Goal: Information Seeking & Learning: Learn about a topic

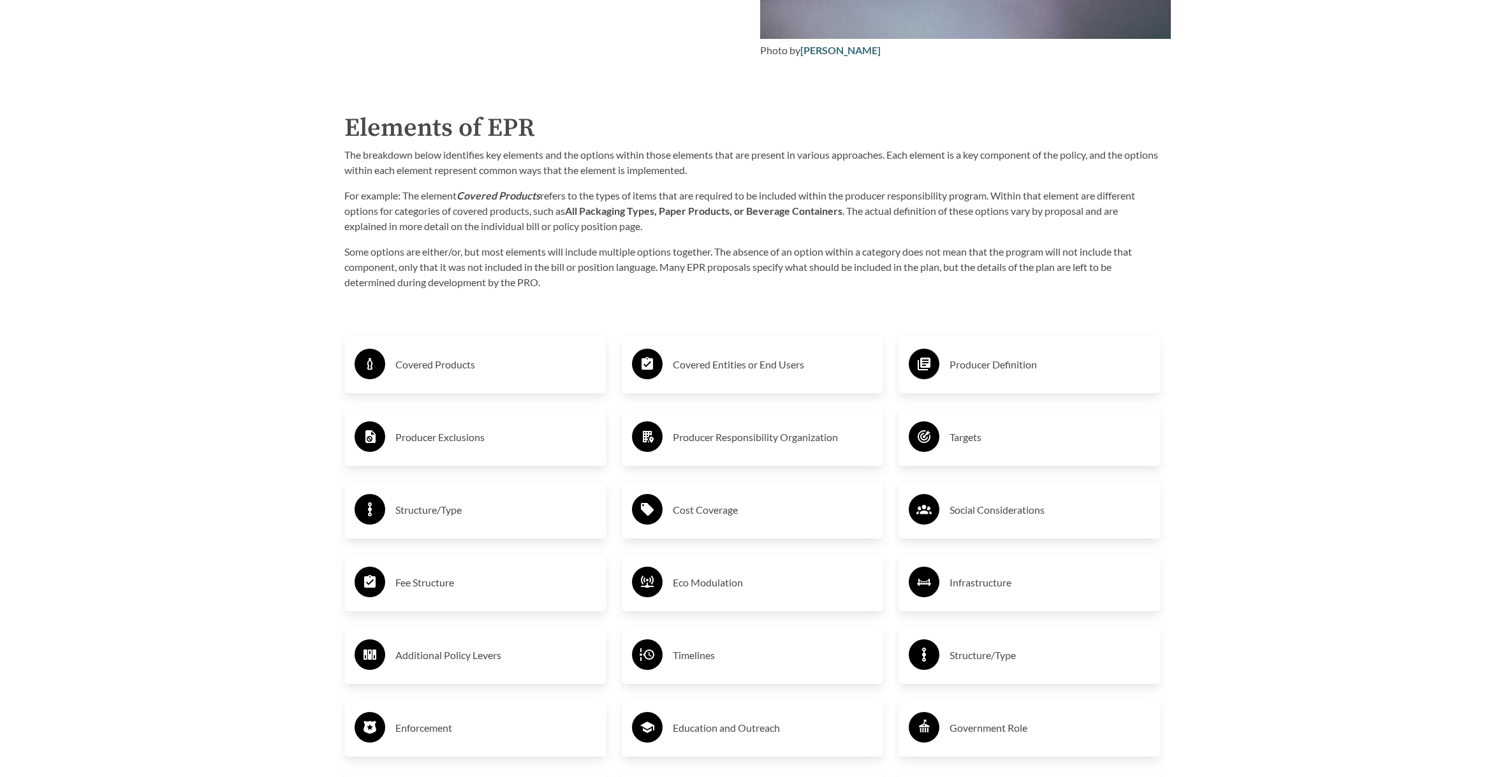
scroll to position [2104, 0]
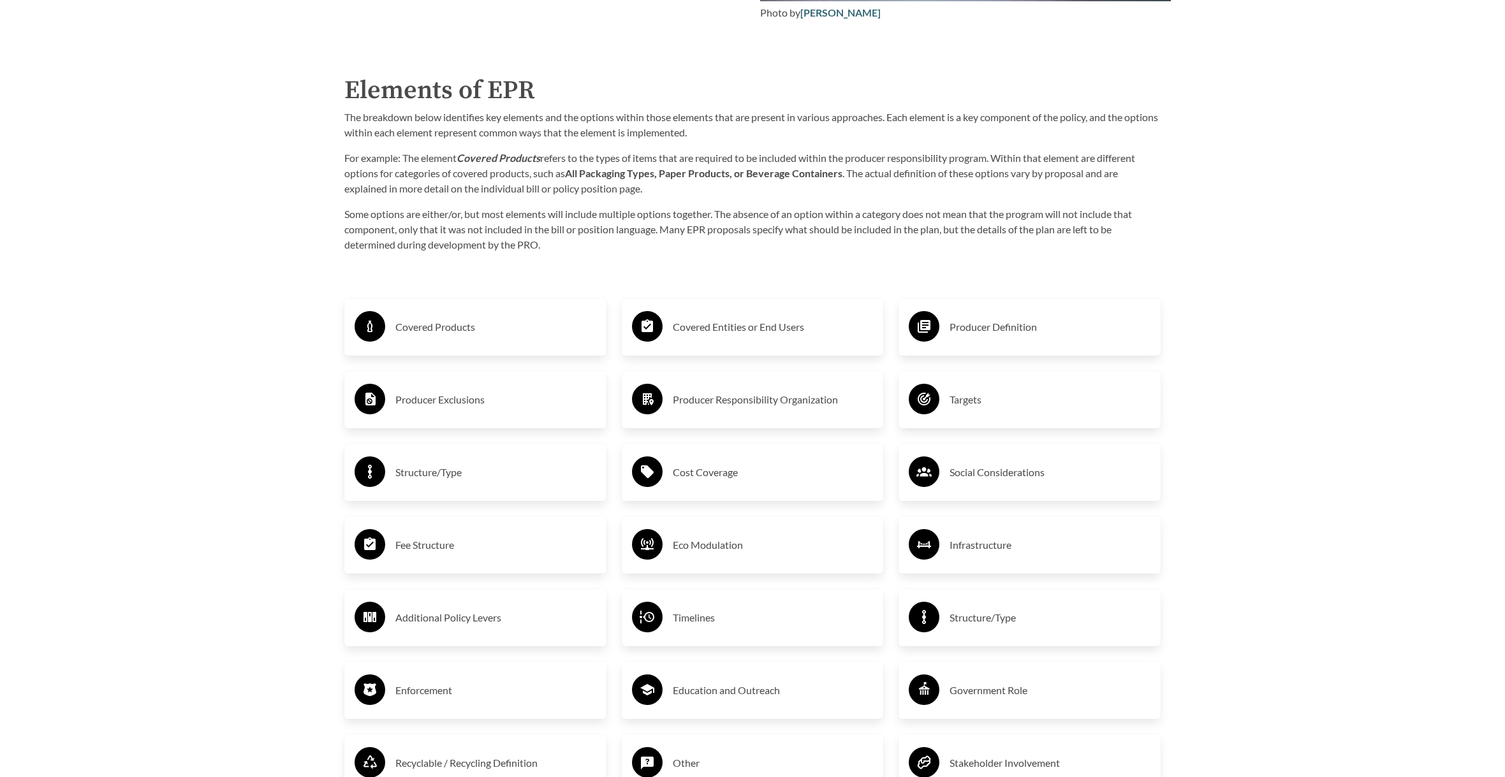
click at [435, 334] on h3 "Covered Products" at bounding box center [495, 327] width 201 height 20
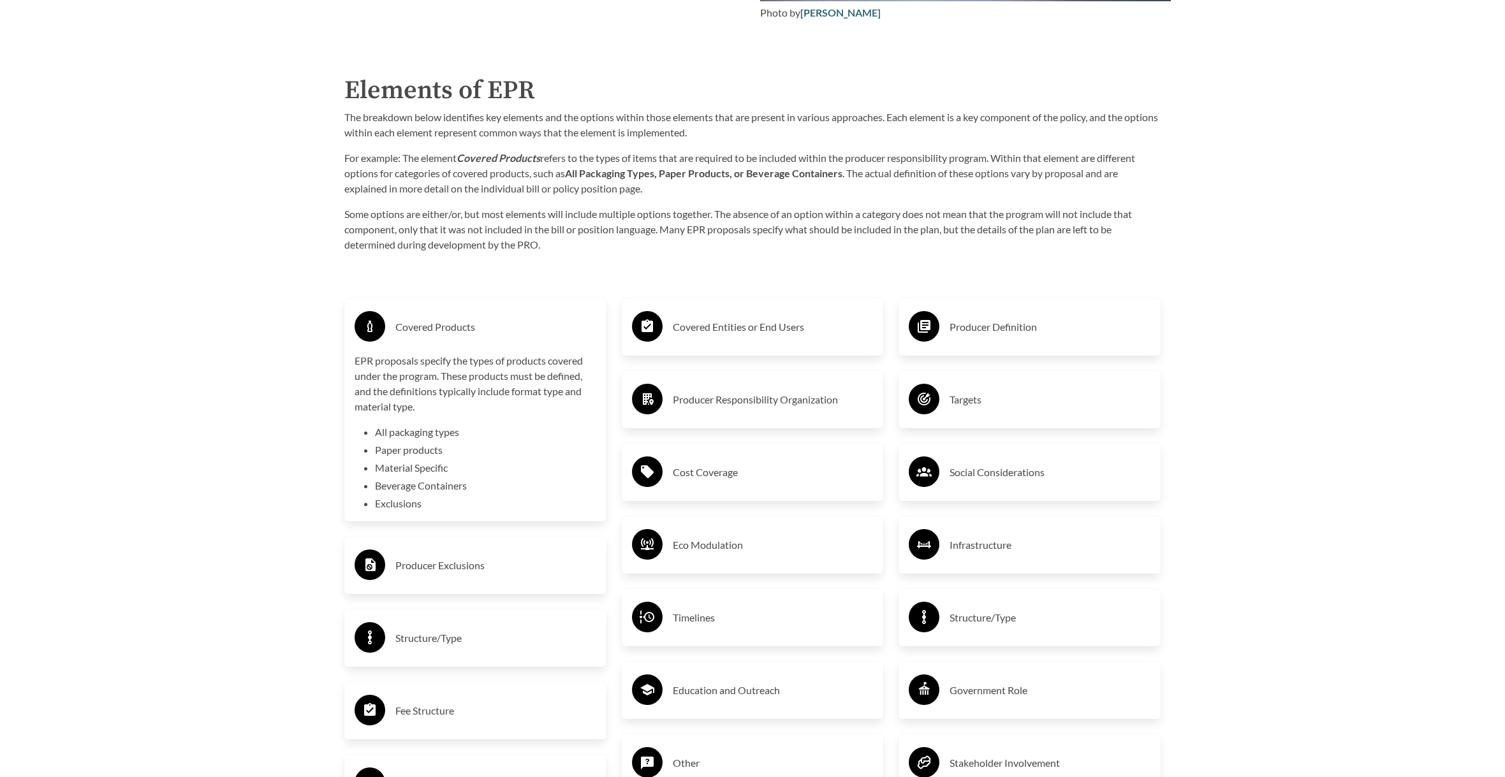
click at [440, 330] on h3 "Covered Products" at bounding box center [495, 327] width 201 height 20
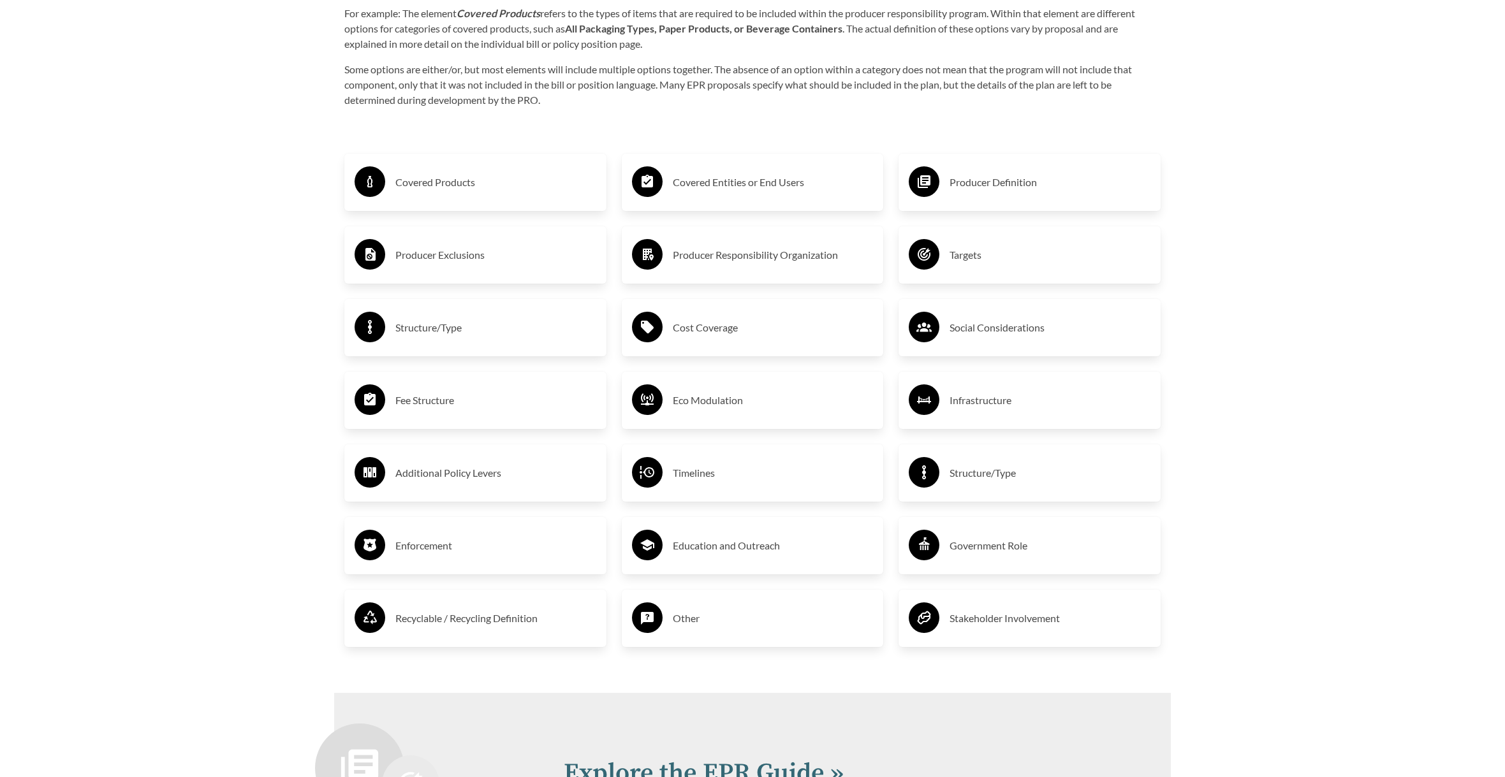
scroll to position [2192, 0]
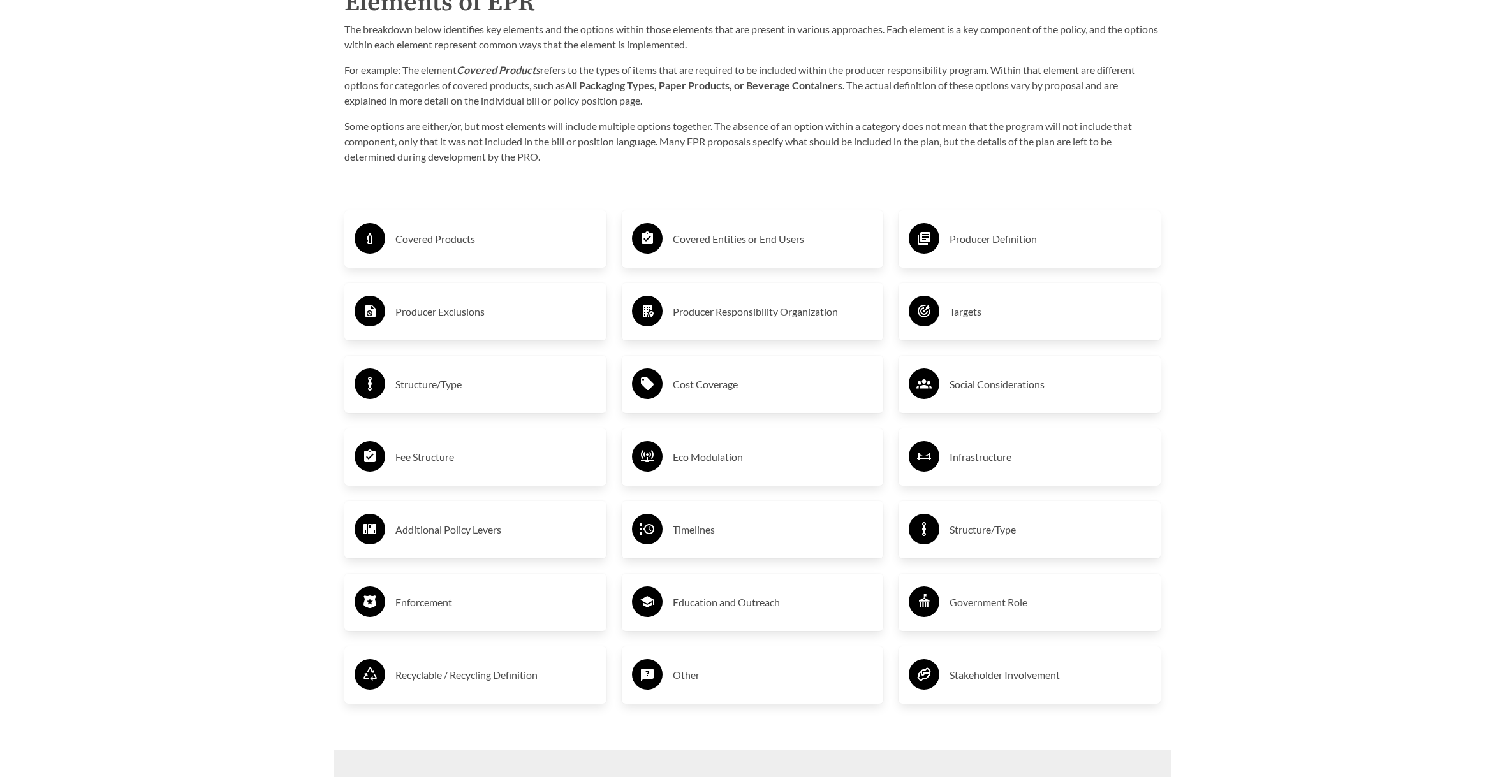
click at [701, 381] on h3 "Cost Coverage" at bounding box center [773, 384] width 201 height 20
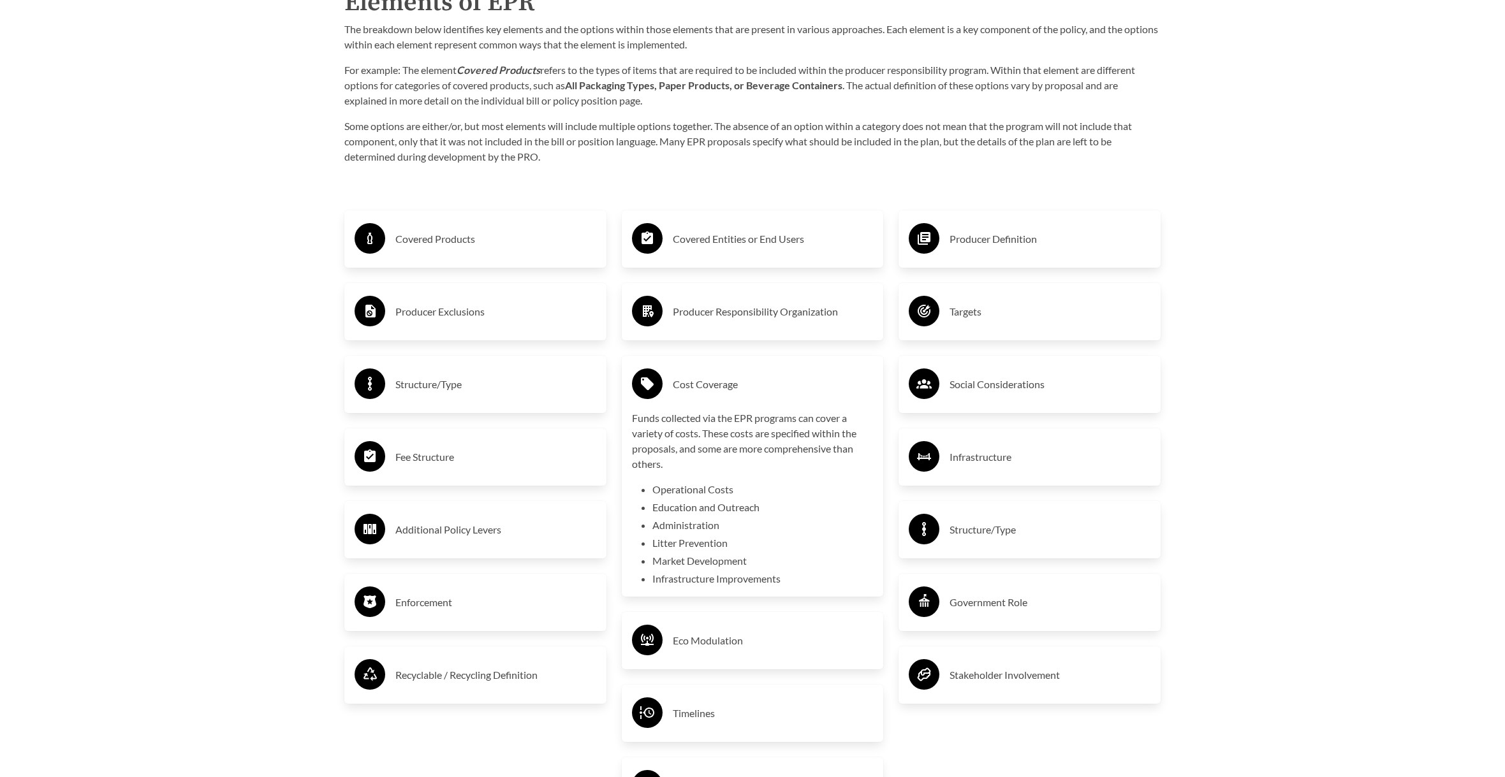
click at [738, 398] on div "Cost Coverage" at bounding box center [753, 384] width 242 height 37
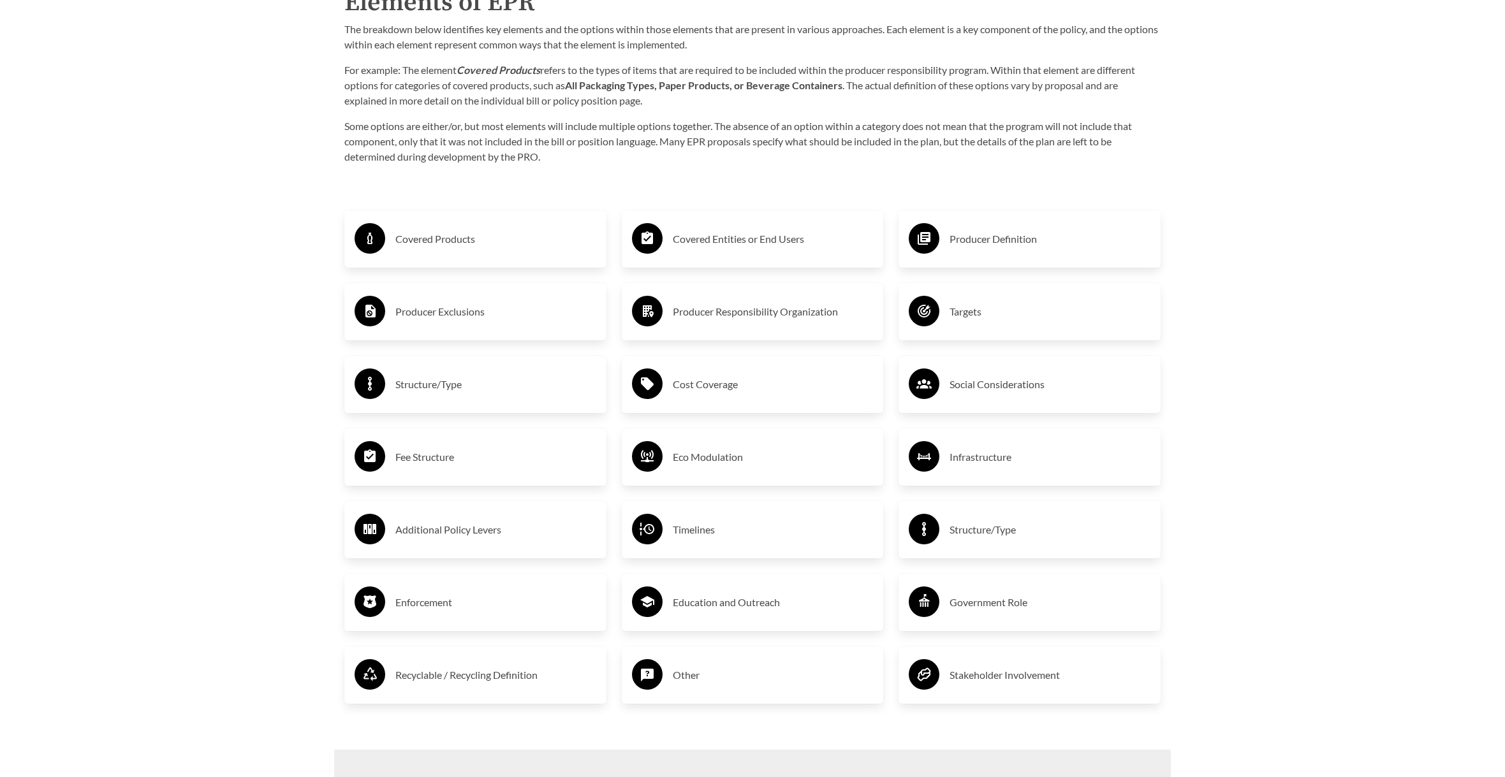
click at [997, 322] on h3 "Targets" at bounding box center [1049, 312] width 201 height 20
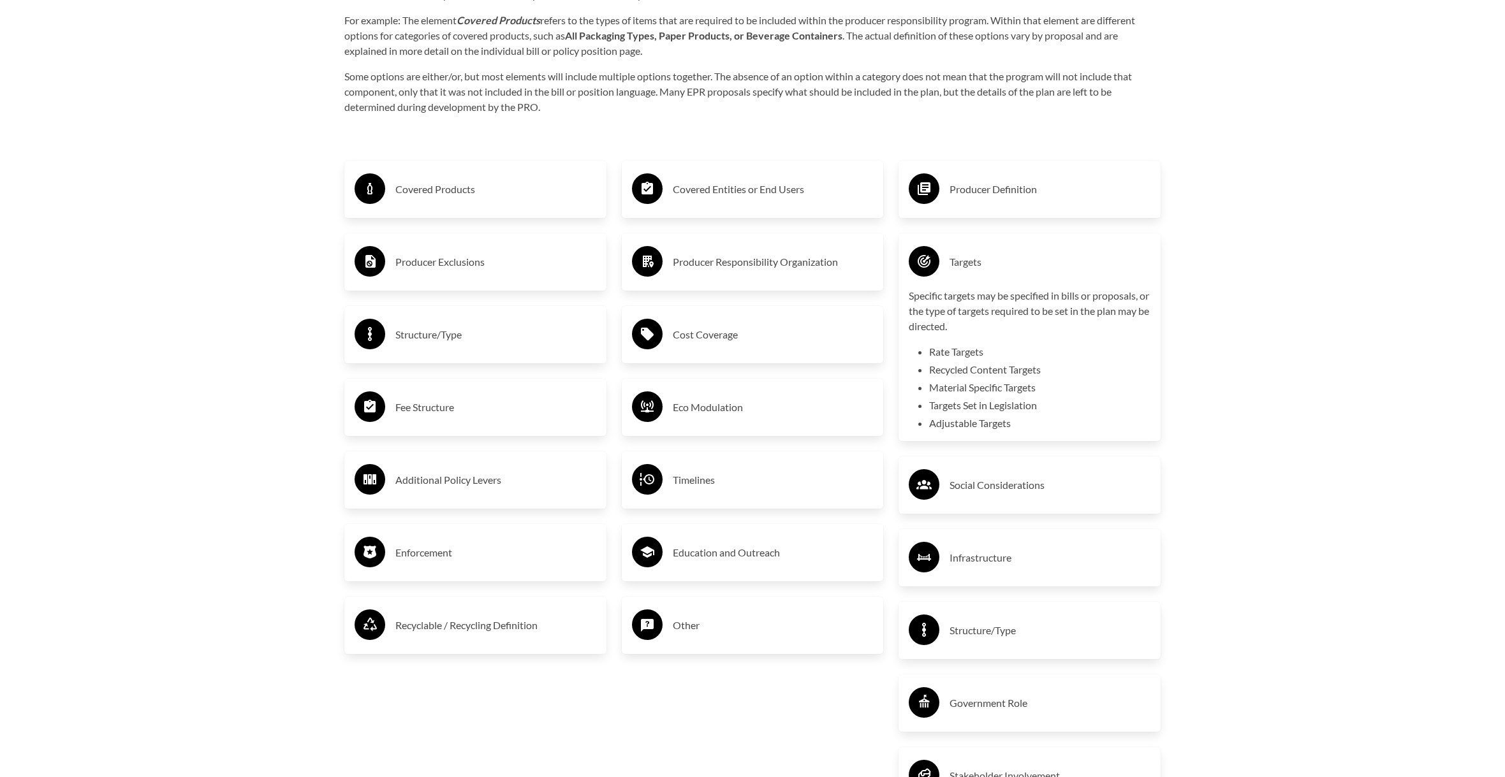
scroll to position [2383, 0]
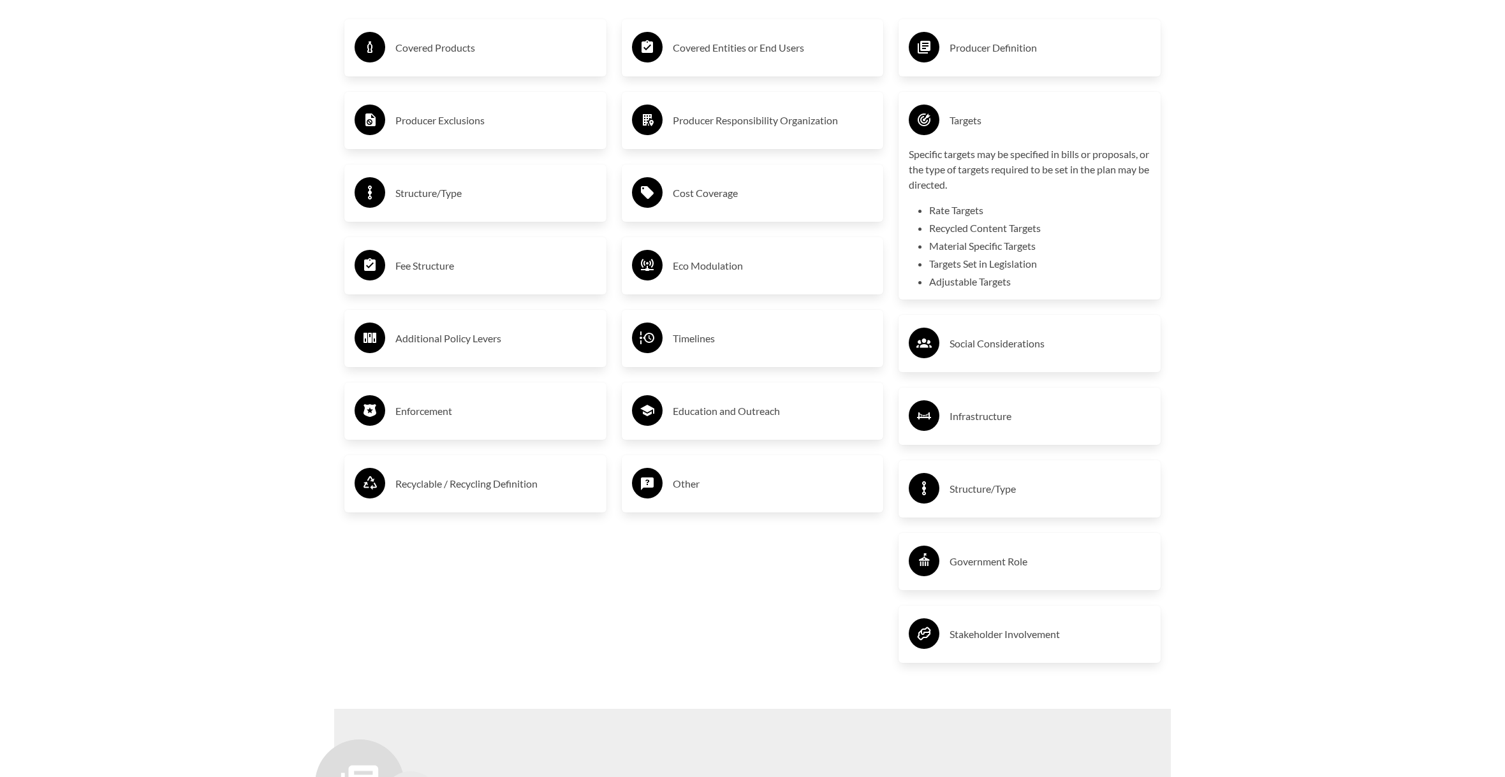
click at [1027, 151] on p "Specific targets may be specified in bills or proposals, or the type of targets…" at bounding box center [1030, 170] width 242 height 46
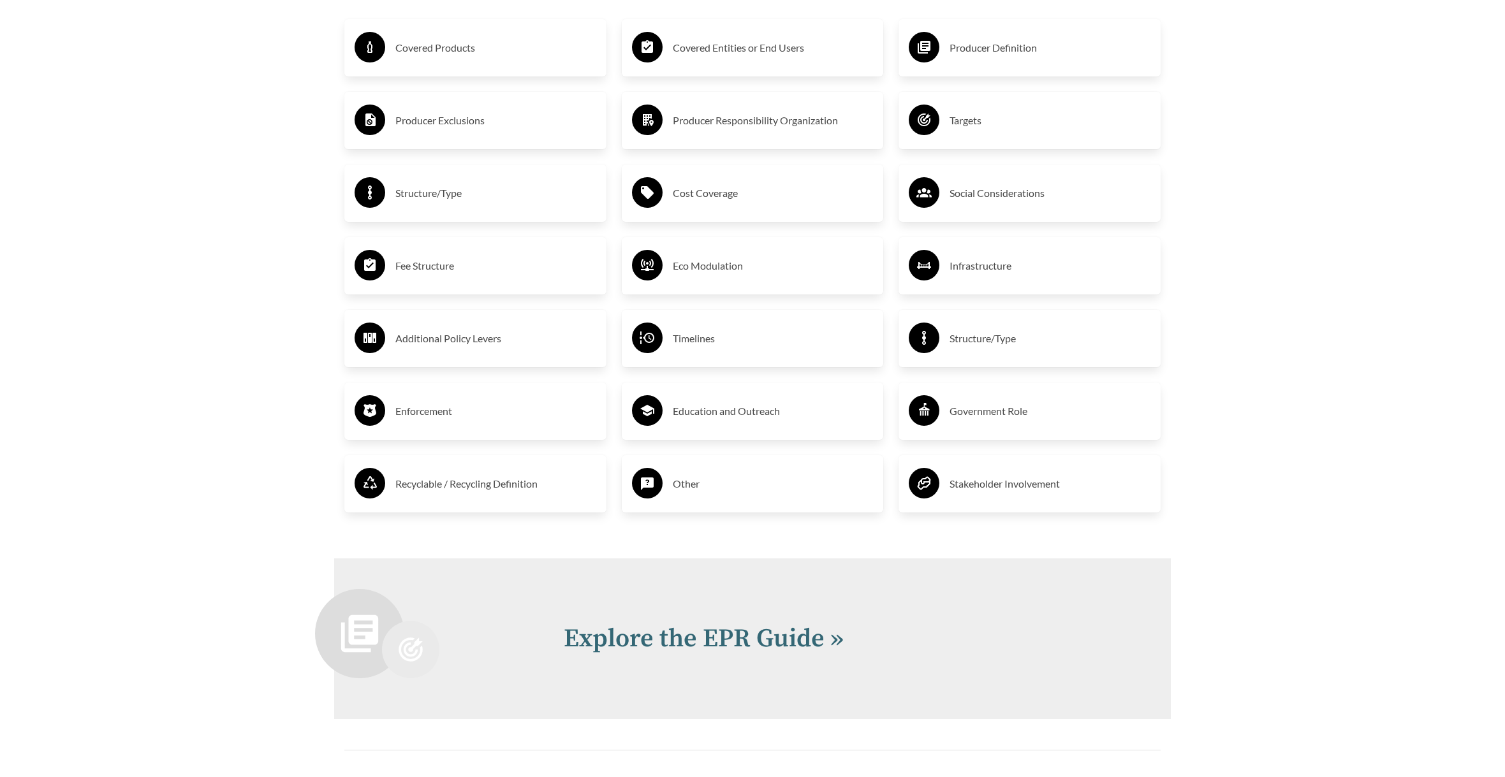
click at [407, 414] on h3 "Enforcement" at bounding box center [495, 411] width 201 height 20
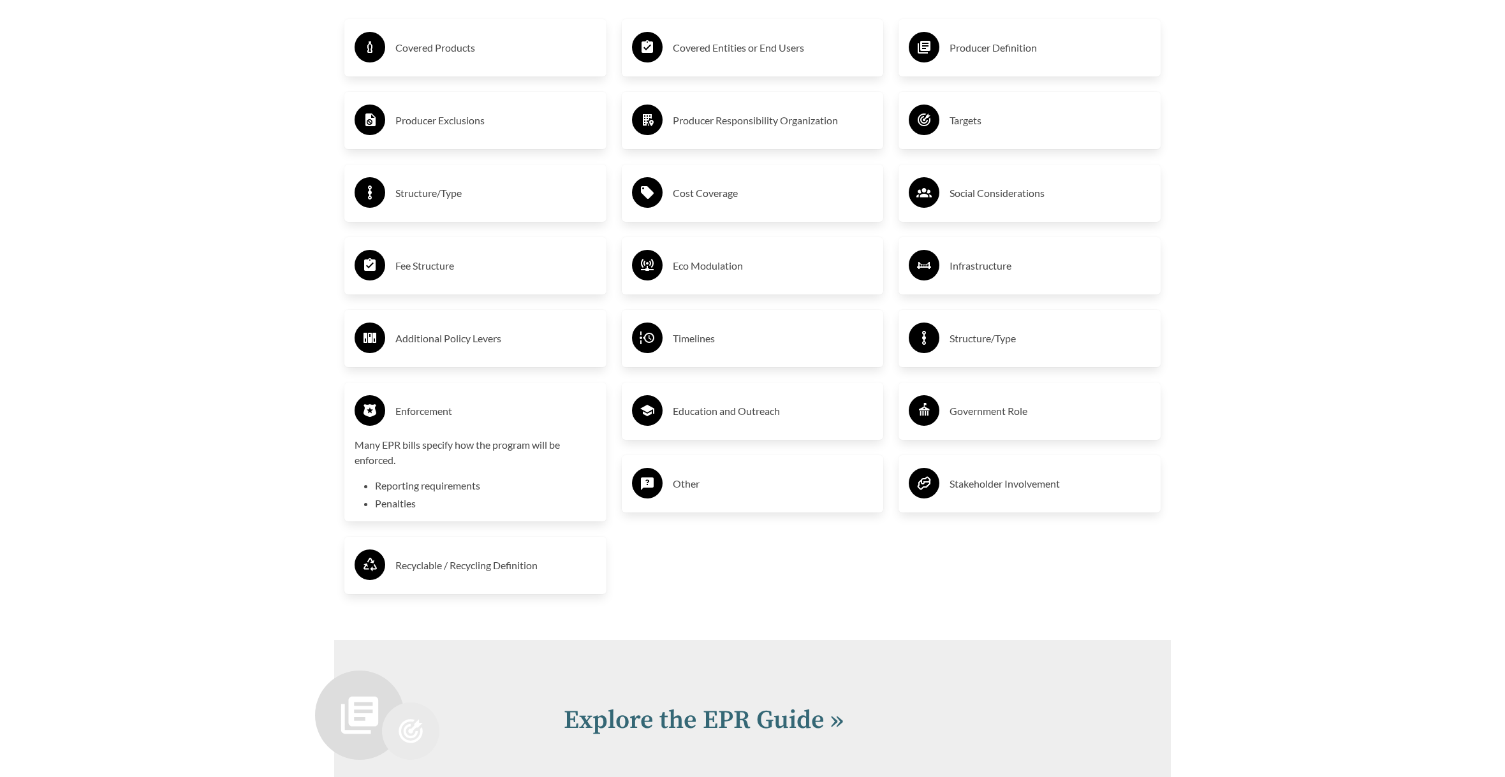
click at [447, 413] on h3 "Enforcement" at bounding box center [495, 411] width 201 height 20
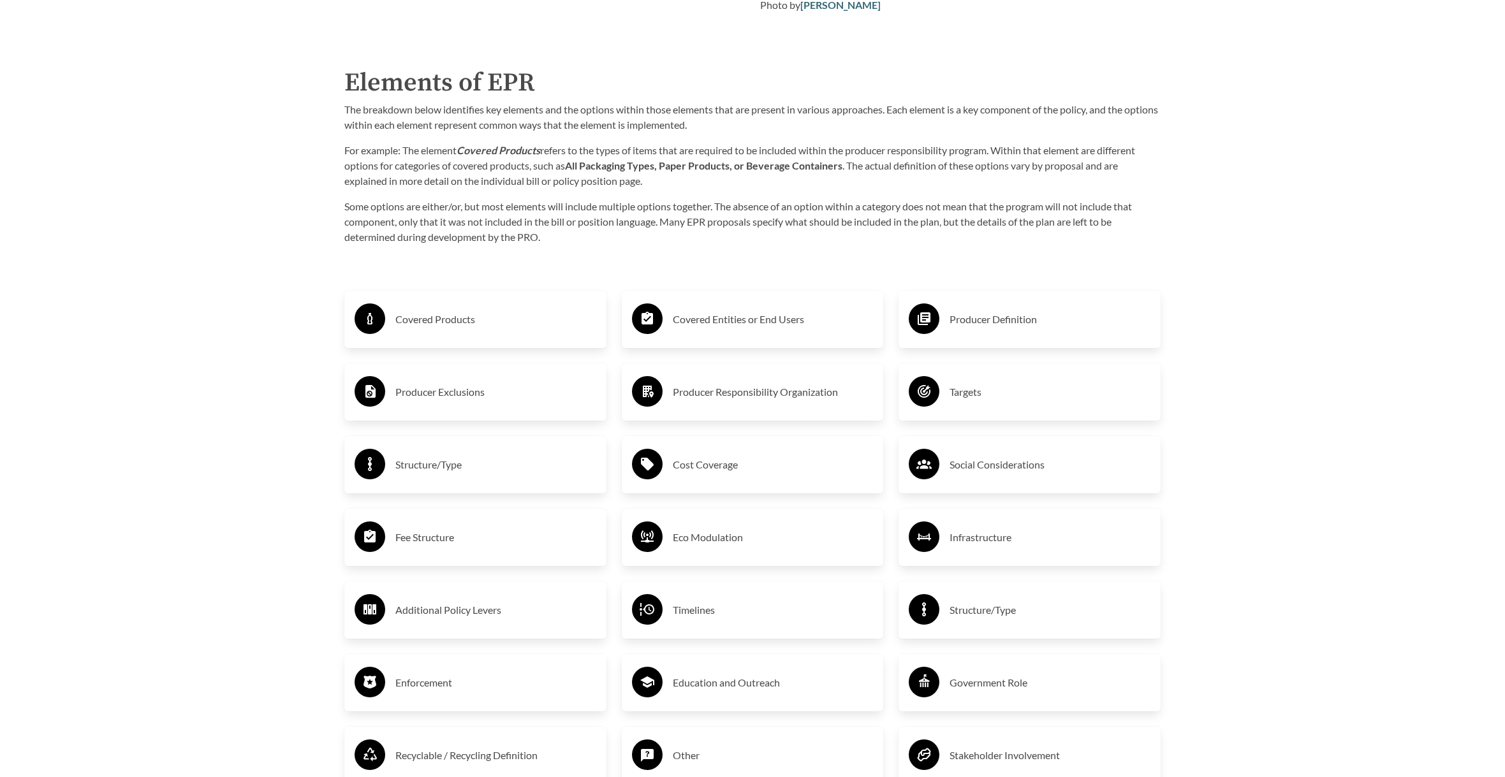
scroll to position [2192, 0]
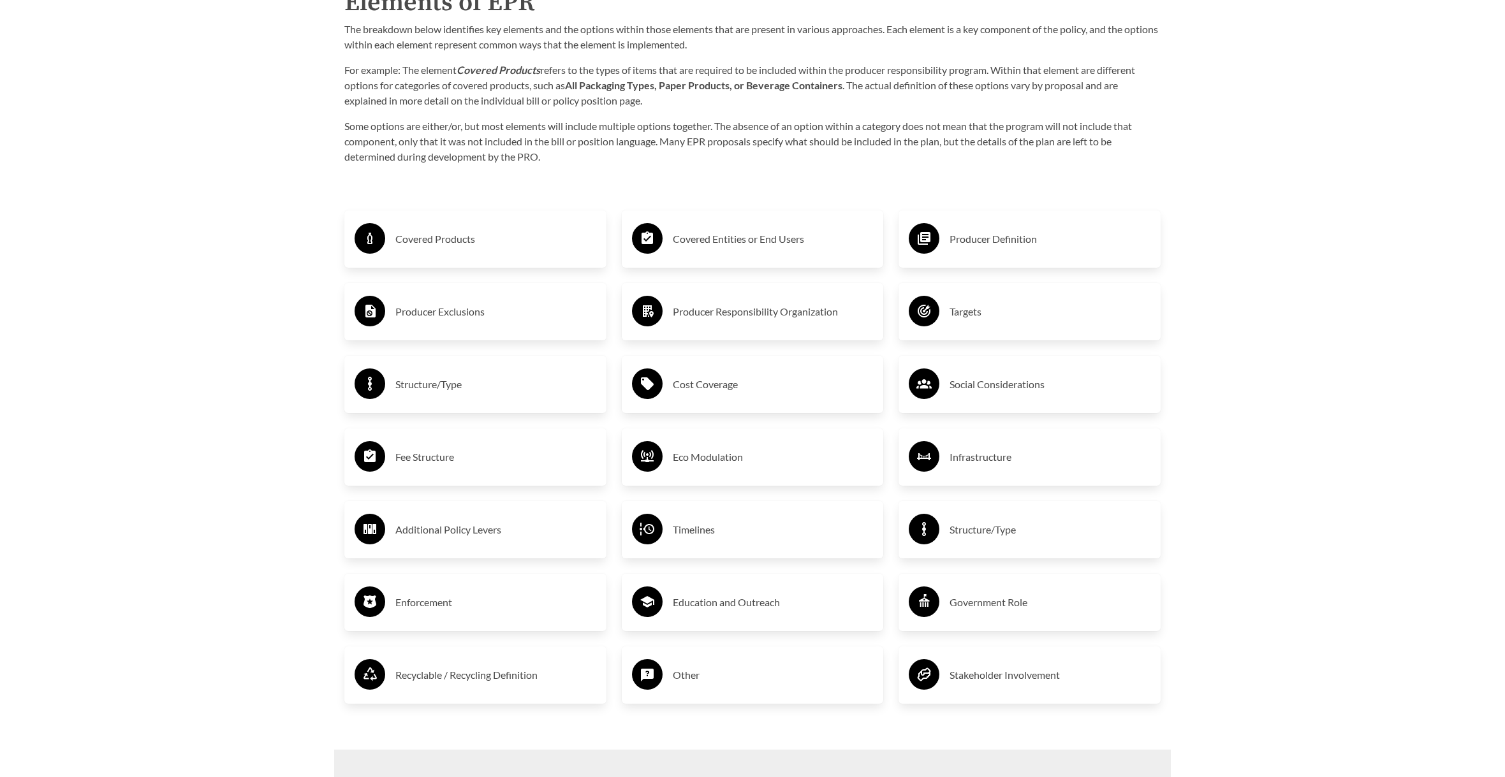
click at [988, 242] on h3 "Producer Definition" at bounding box center [1049, 239] width 201 height 20
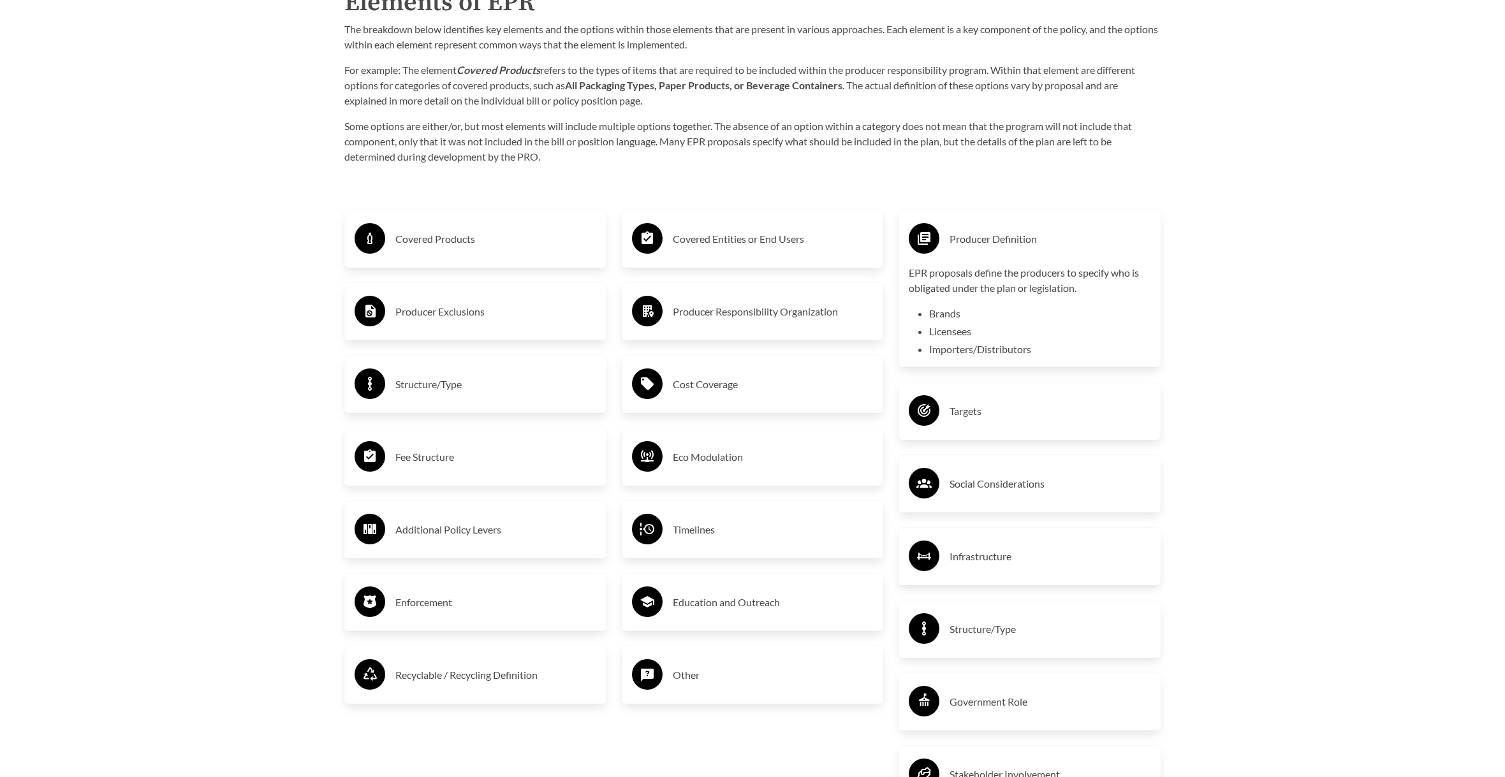
click at [988, 242] on h3 "Producer Definition" at bounding box center [1049, 239] width 201 height 20
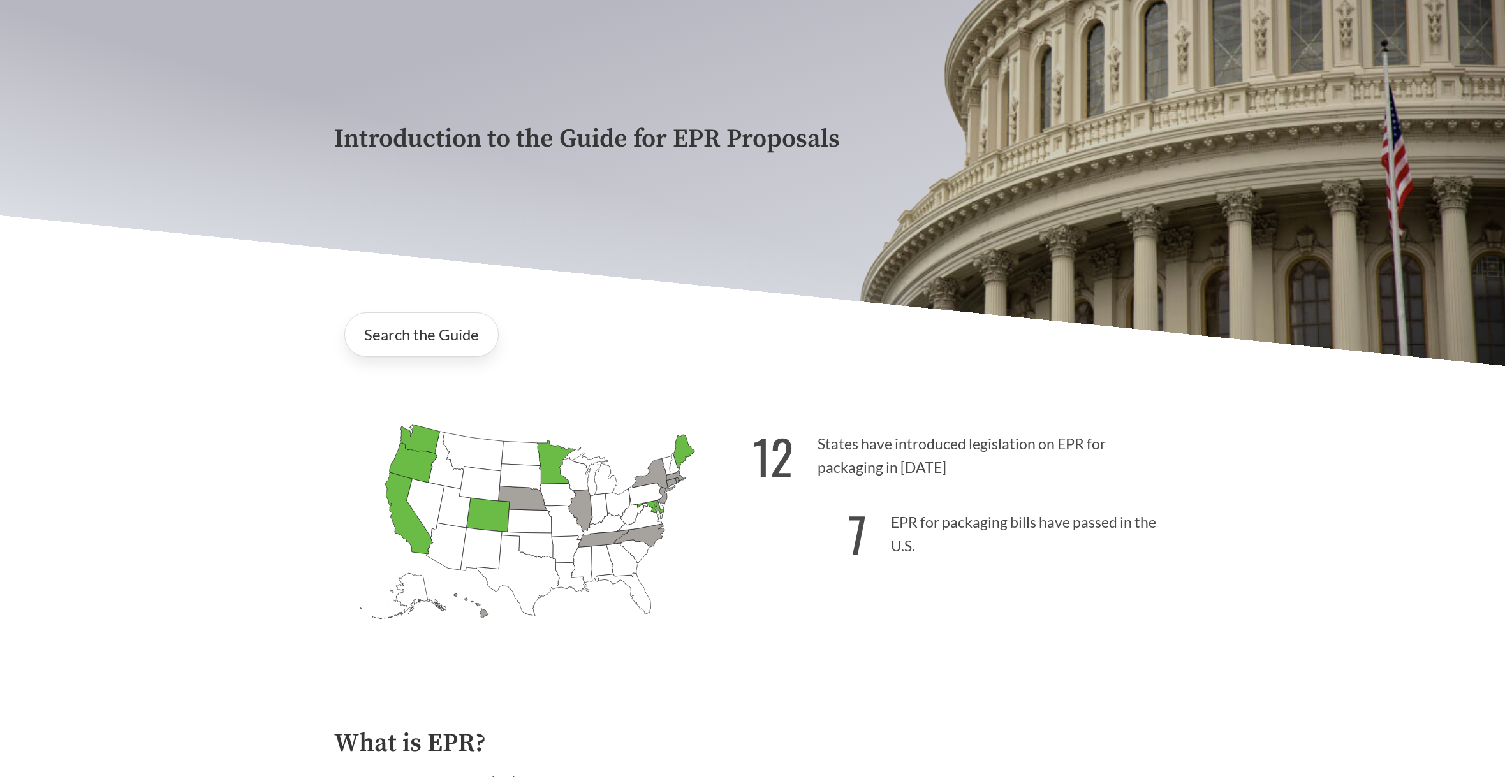
scroll to position [191, 0]
